Goal: Navigation & Orientation: Find specific page/section

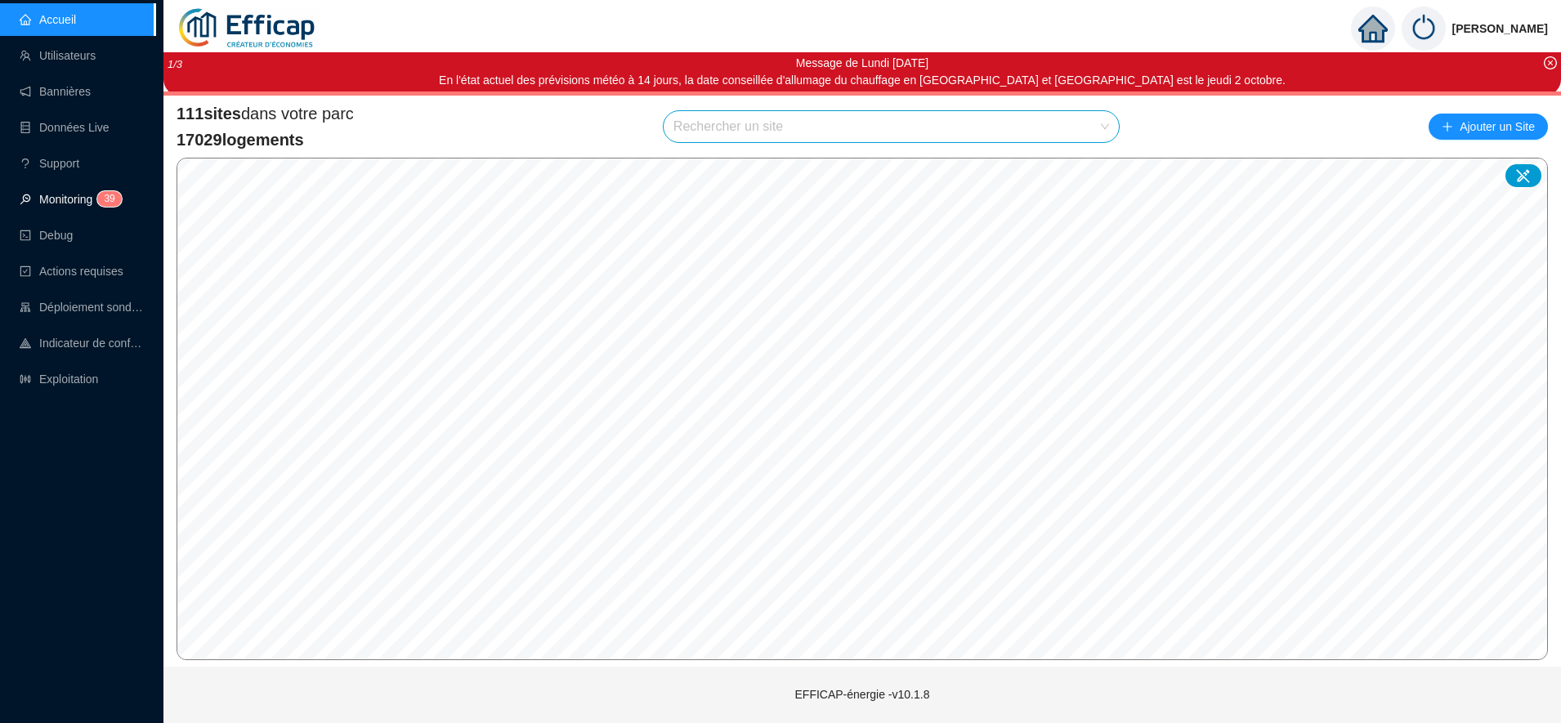
click at [60, 193] on link "Monitoring 3 9" at bounding box center [68, 199] width 97 height 13
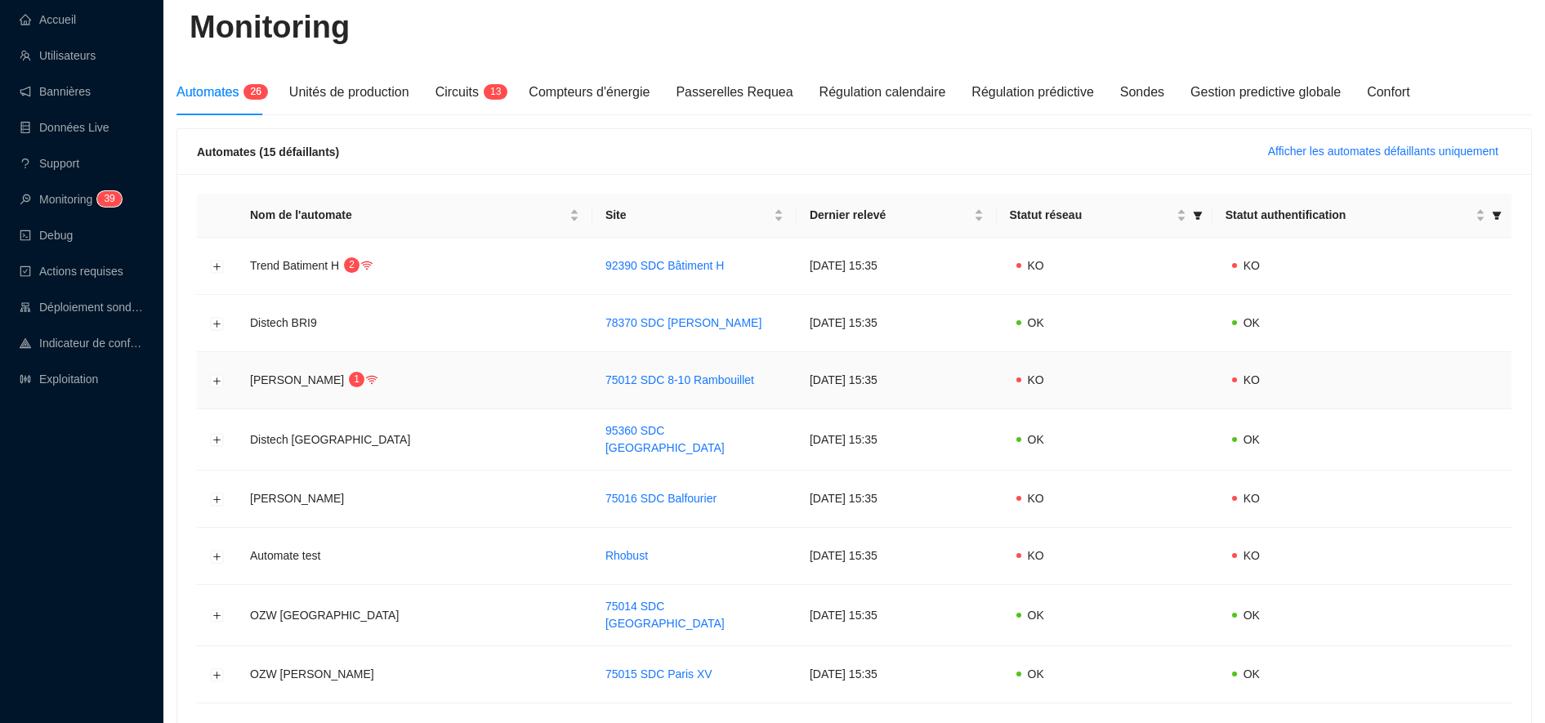
scroll to position [155, 0]
click at [1366, 145] on span "Afficher les automates défaillants uniquement" at bounding box center [1383, 150] width 230 height 17
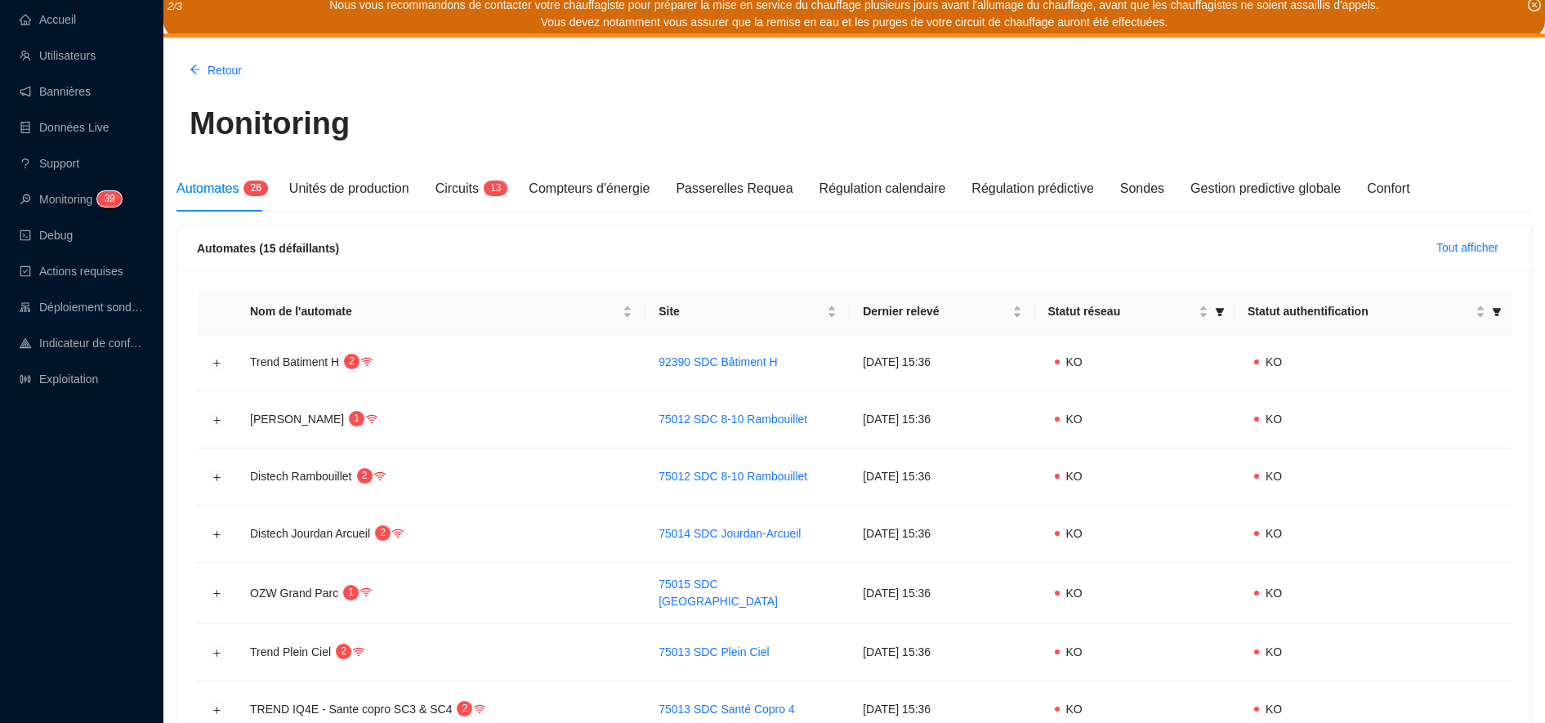
scroll to position [11, 0]
